Goal: Navigation & Orientation: Find specific page/section

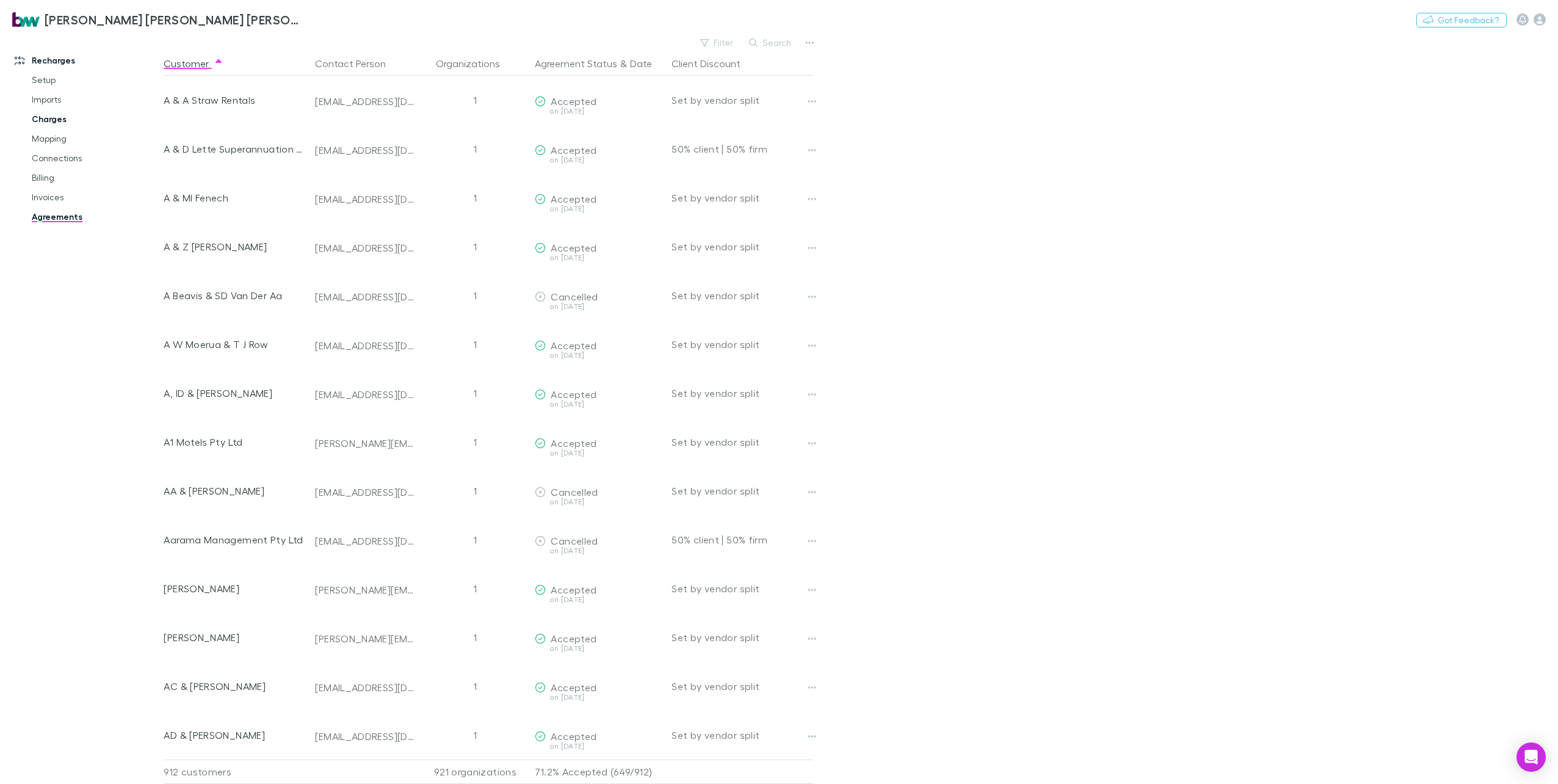
click at [48, 118] on link "Charges" at bounding box center [95, 119] width 151 height 20
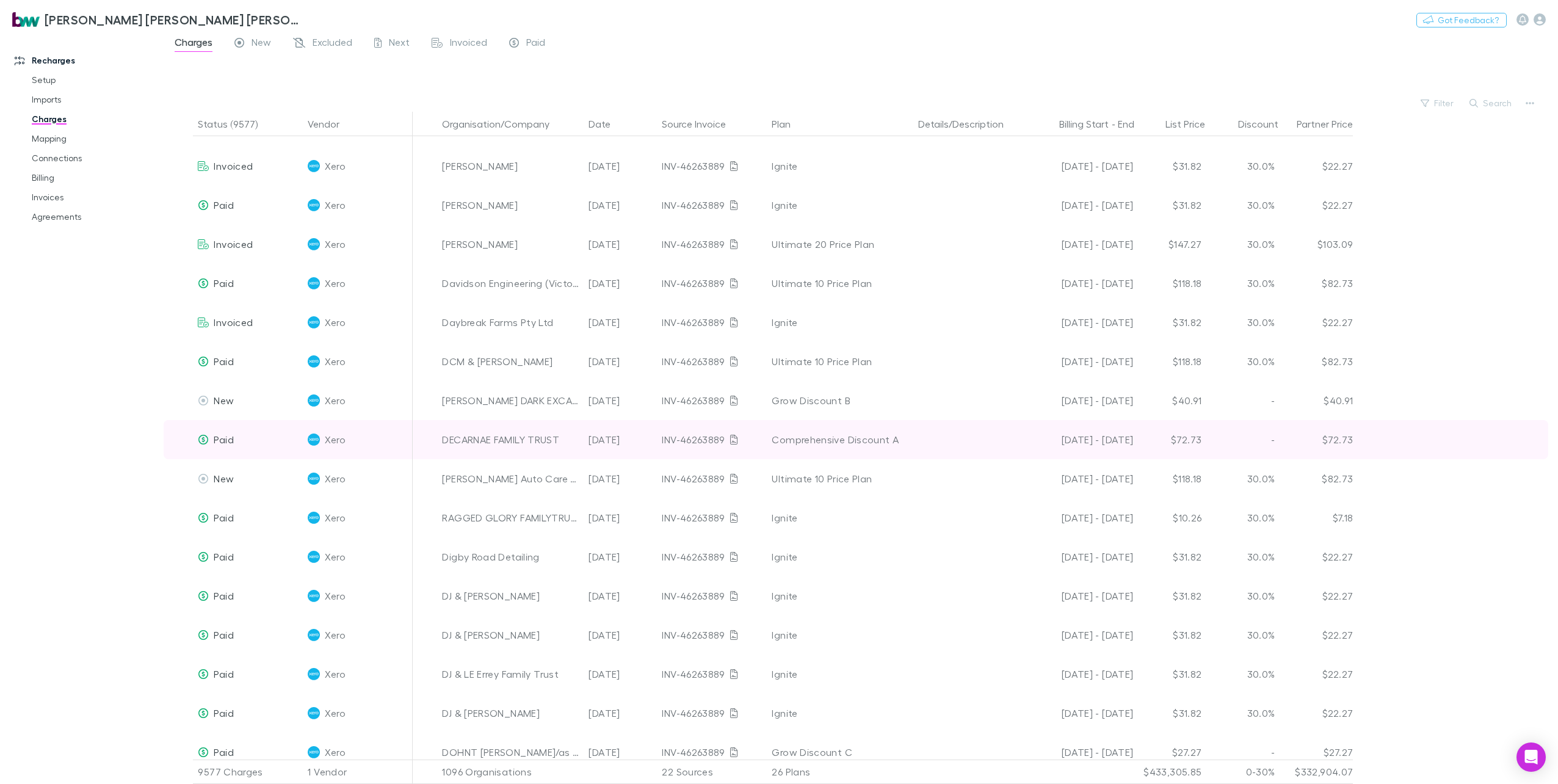
scroll to position [5860, 0]
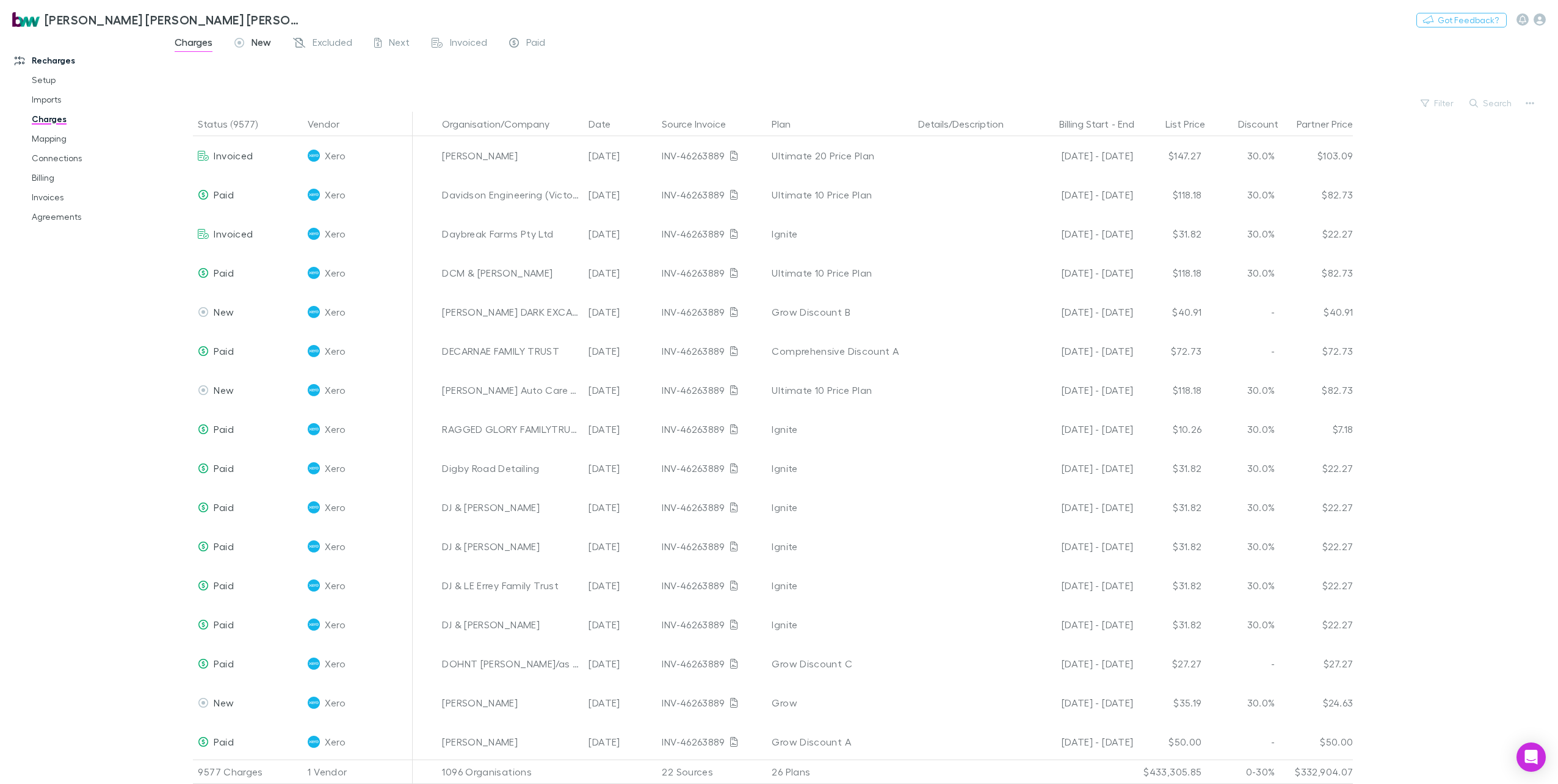
click at [263, 45] on span "New" at bounding box center [261, 44] width 20 height 16
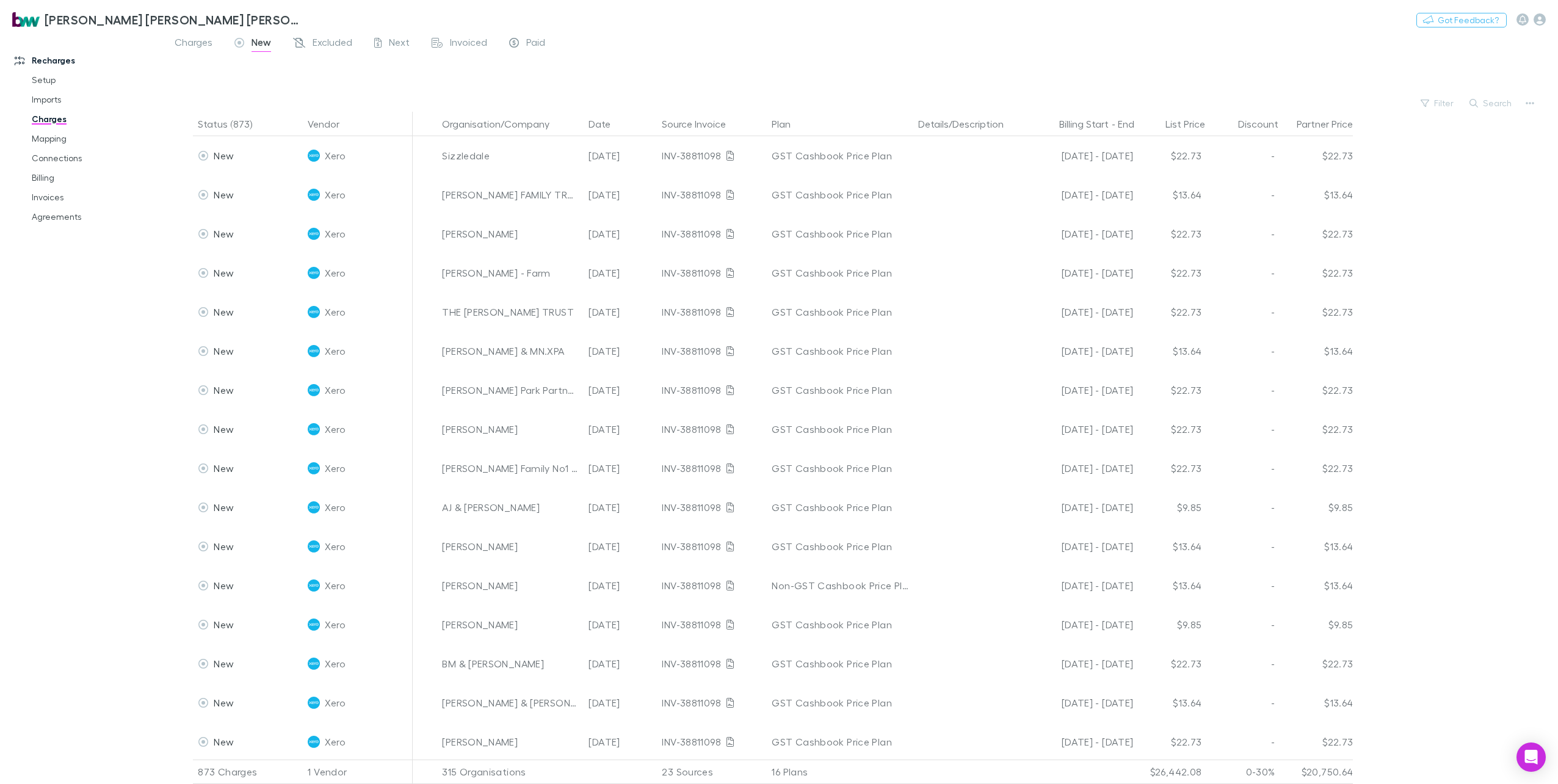
scroll to position [430, 0]
click at [397, 42] on span "Next" at bounding box center [399, 44] width 21 height 16
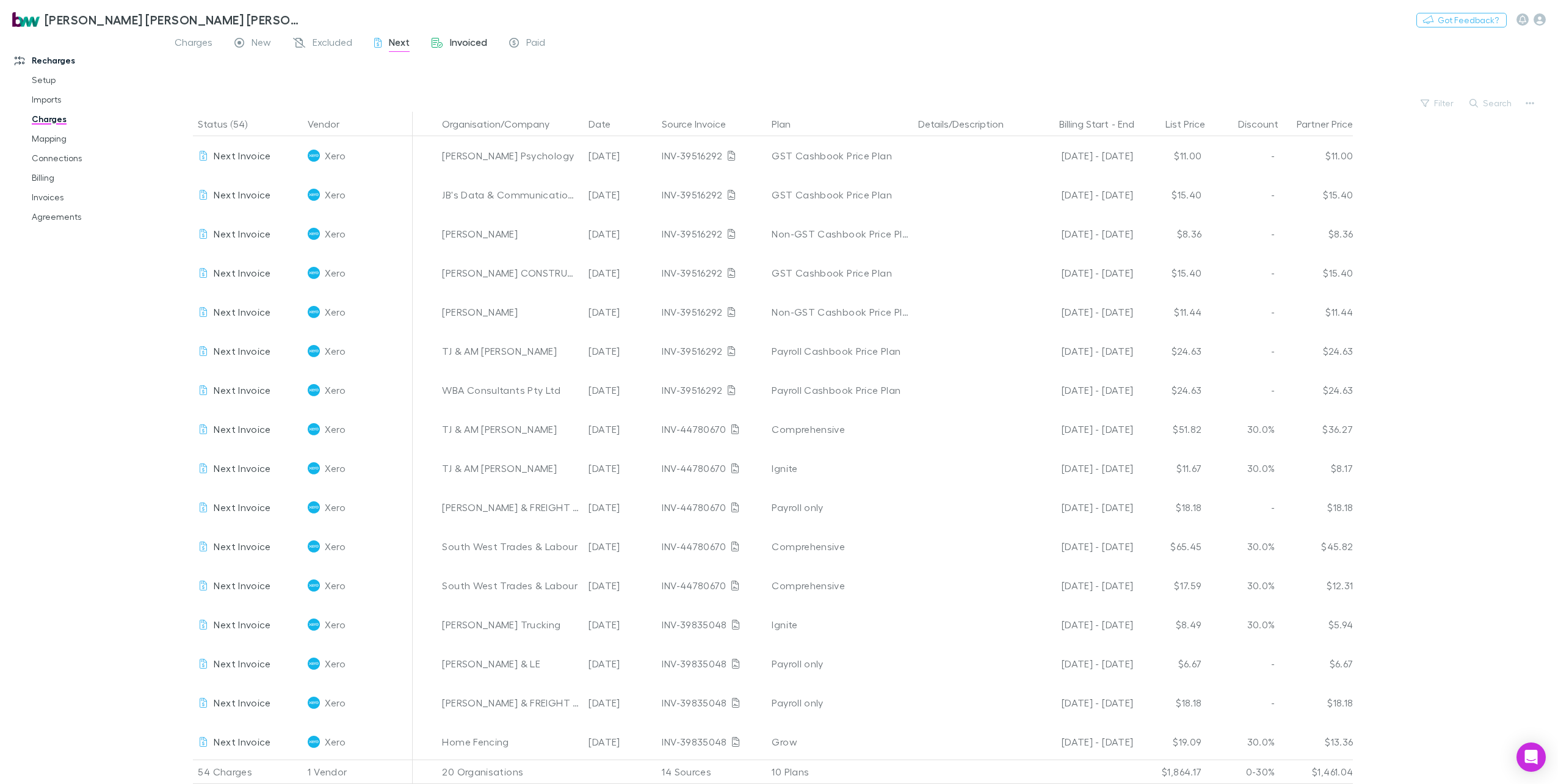
click at [474, 44] on span "Invoiced" at bounding box center [468, 44] width 37 height 16
click at [535, 41] on span "Paid" at bounding box center [535, 44] width 19 height 16
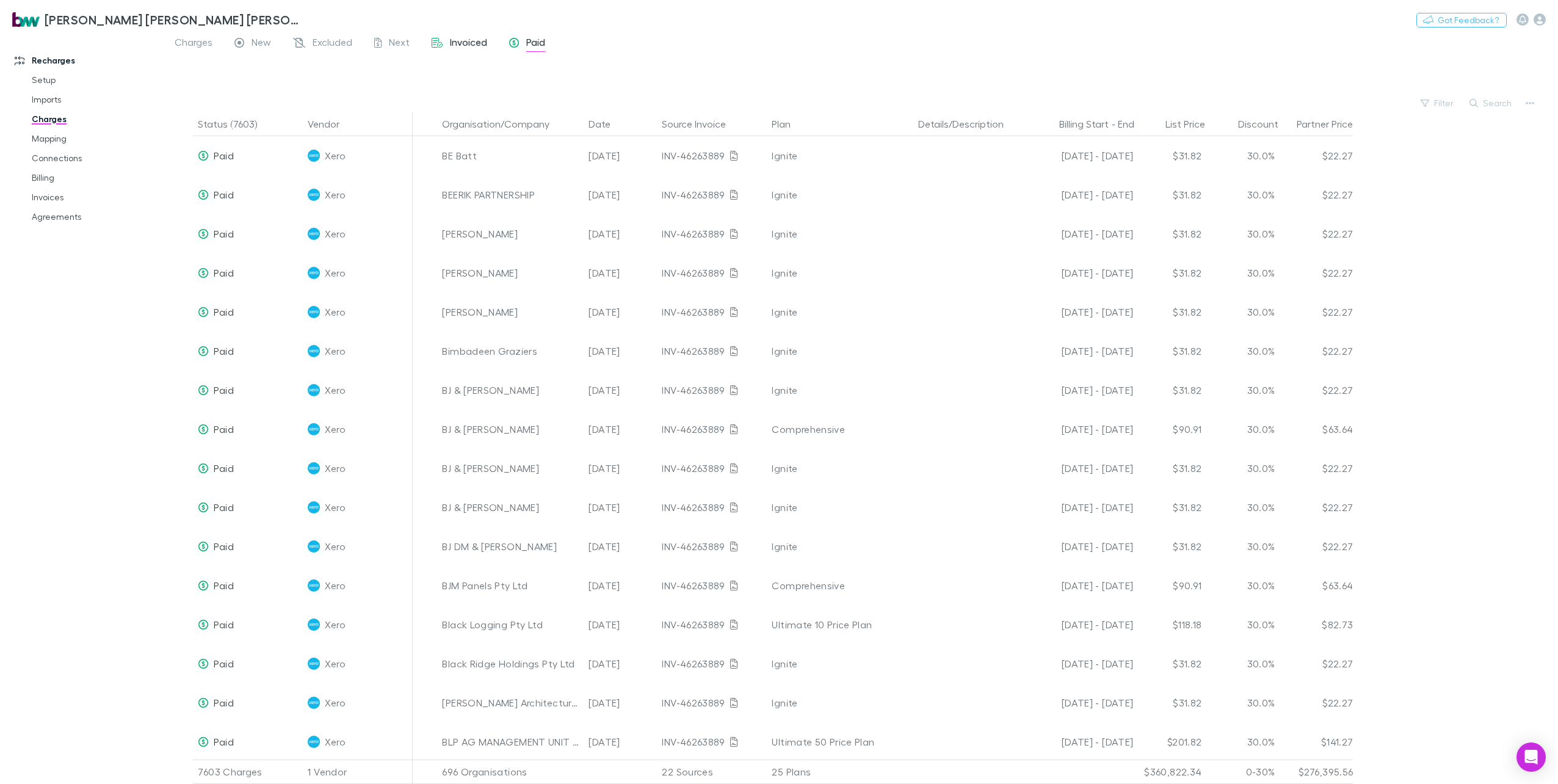
click at [475, 44] on span "Invoiced" at bounding box center [468, 44] width 37 height 16
click at [40, 178] on link "Billing" at bounding box center [95, 178] width 151 height 20
